Goal: Information Seeking & Learning: Learn about a topic

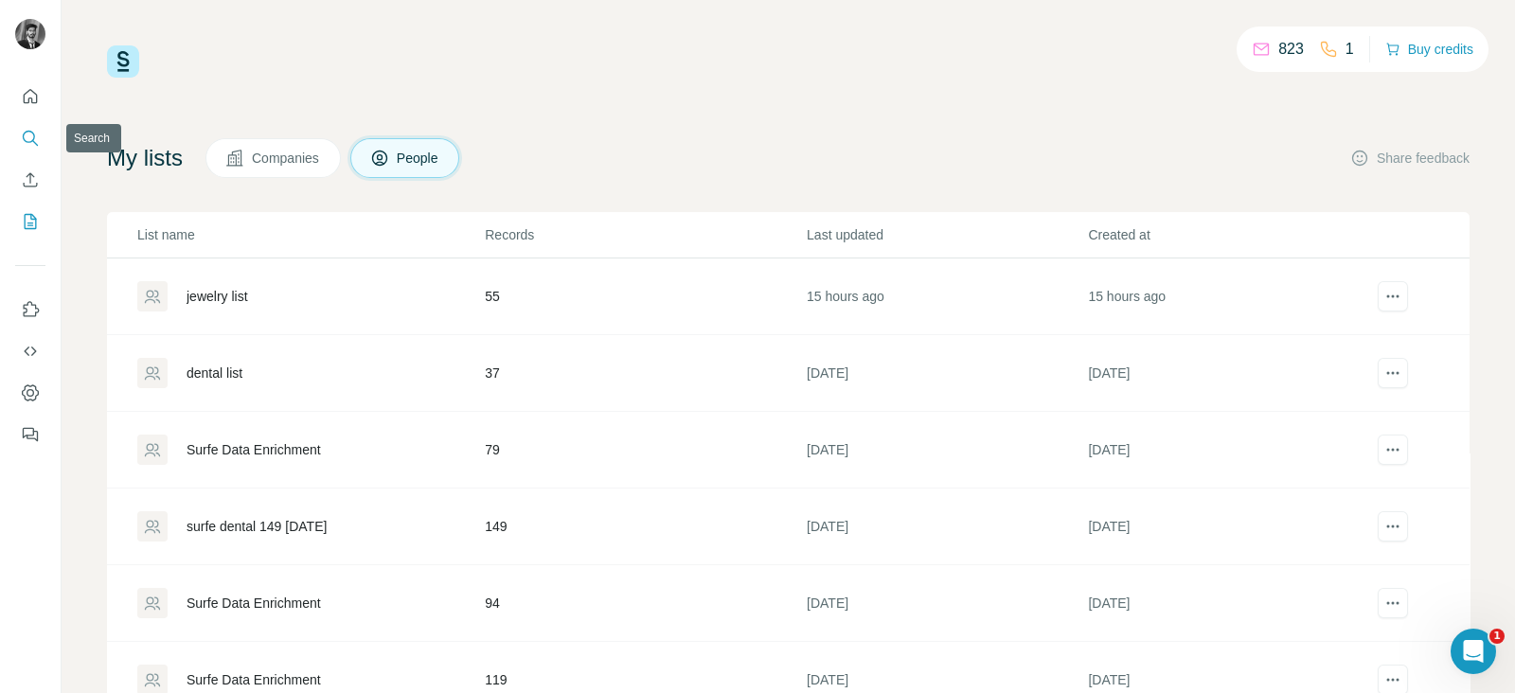
click at [28, 134] on icon "Search" at bounding box center [30, 138] width 19 height 19
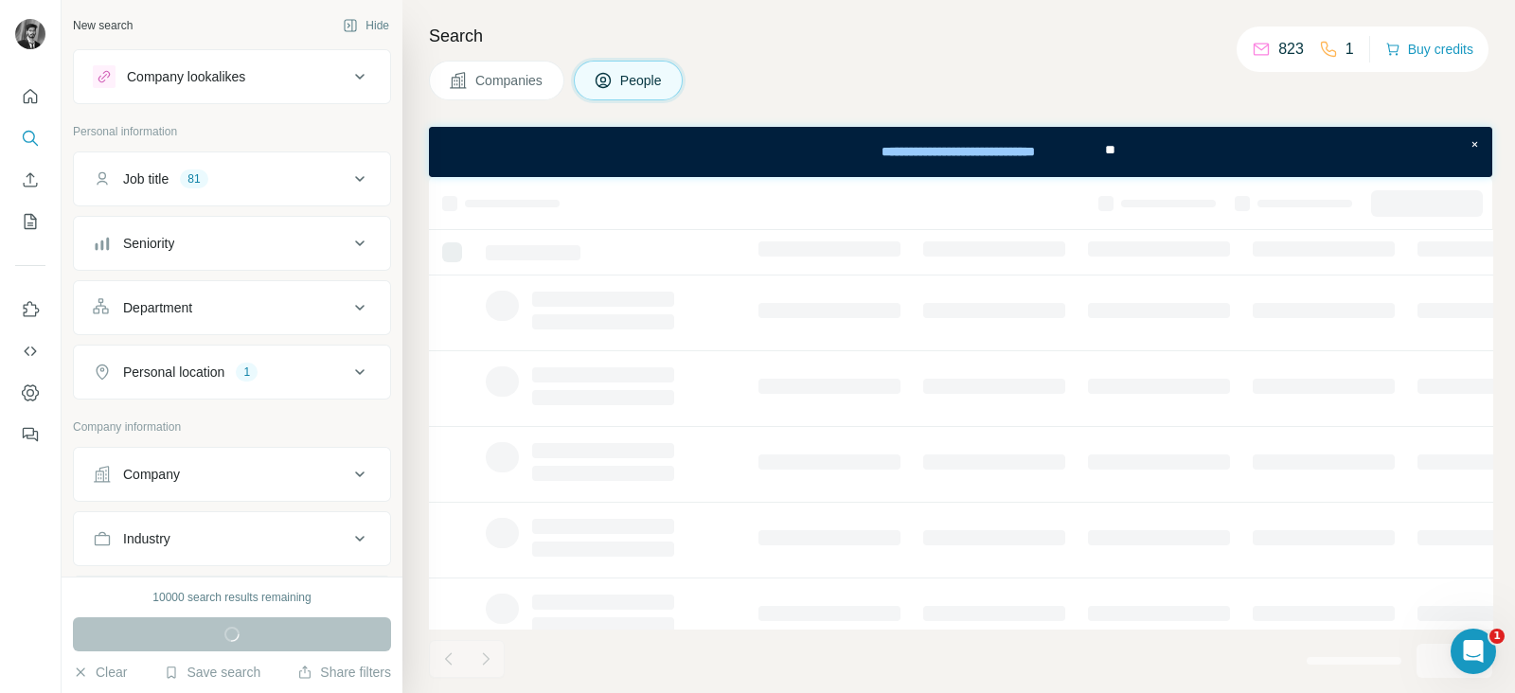
click at [469, 75] on button "Companies" at bounding box center [496, 81] width 135 height 40
